Goal: Task Accomplishment & Management: Complete application form

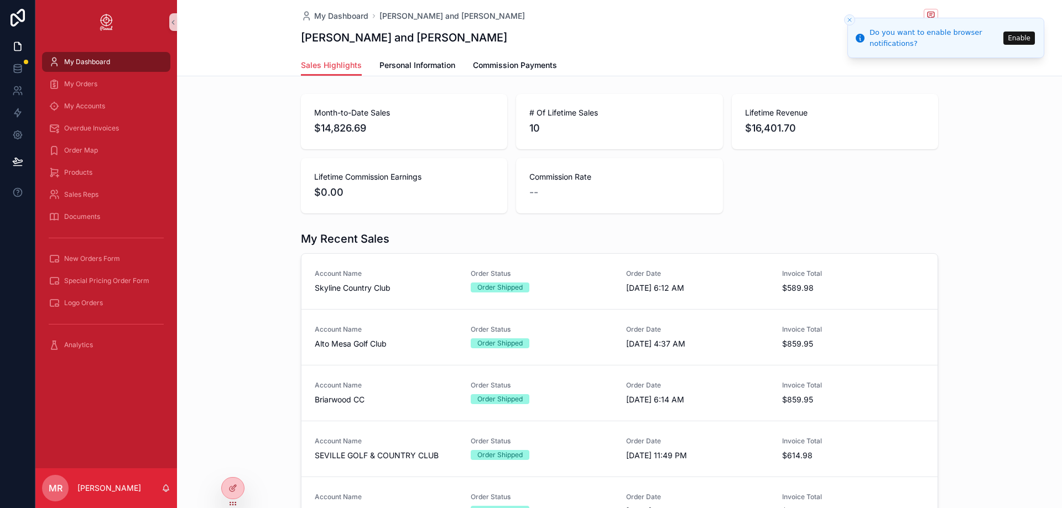
click at [97, 246] on div "scrollable content" at bounding box center [106, 238] width 128 height 18
click at [106, 264] on div "New Orders Form" at bounding box center [106, 259] width 115 height 18
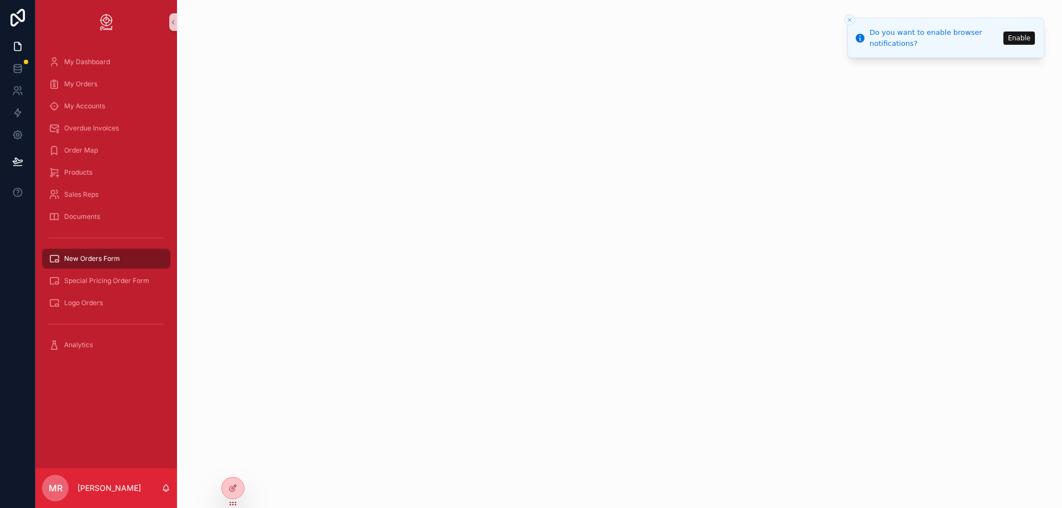
click at [849, 16] on button "Close toast" at bounding box center [849, 19] width 11 height 11
